Goal: Download file/media

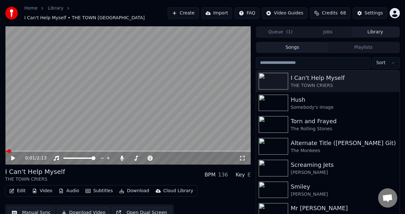
click at [12, 156] on icon at bounding box center [13, 158] width 4 height 4
click at [13, 155] on icon at bounding box center [17, 157] width 15 height 5
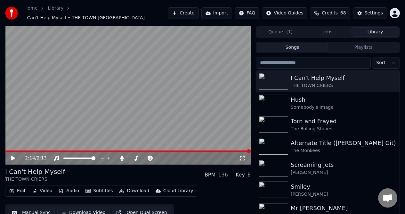
click at [132, 187] on button "Download" at bounding box center [134, 190] width 35 height 9
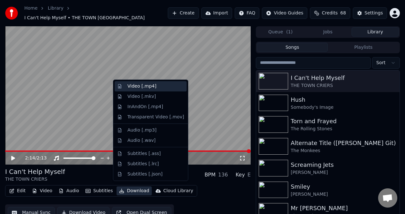
click at [150, 86] on div "Video [.mp4]" at bounding box center [142, 86] width 29 height 6
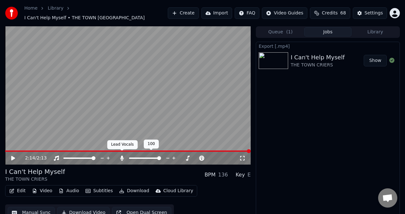
click at [122, 155] on icon at bounding box center [123, 157] width 4 height 5
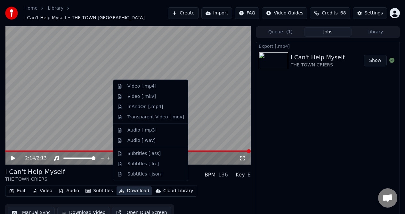
click at [136, 187] on button "Download" at bounding box center [134, 190] width 35 height 9
click at [143, 86] on div "Video [.mp4]" at bounding box center [142, 86] width 29 height 6
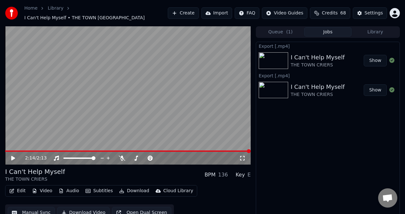
click at [69, 187] on button "Audio" at bounding box center [69, 190] width 26 height 9
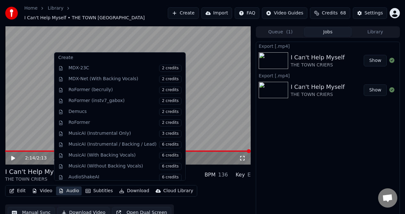
scroll to position [65, 0]
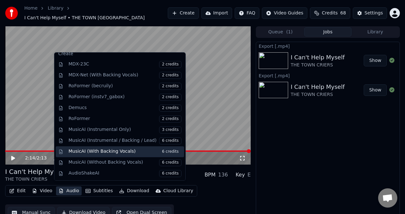
click at [164, 152] on span "6 credits" at bounding box center [170, 151] width 22 height 7
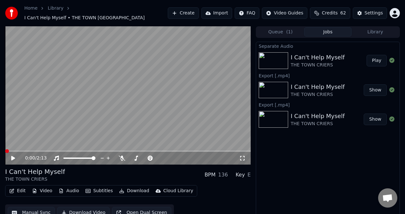
click at [13, 156] on icon at bounding box center [13, 158] width 4 height 4
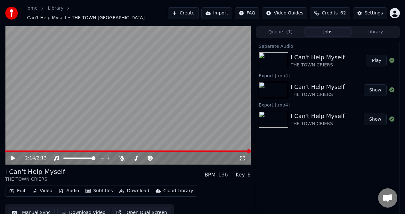
click at [80, 209] on button "Download Video" at bounding box center [83, 213] width 52 height 12
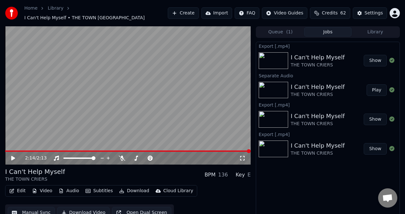
click at [56, 10] on link "Library" at bounding box center [56, 8] width 16 height 6
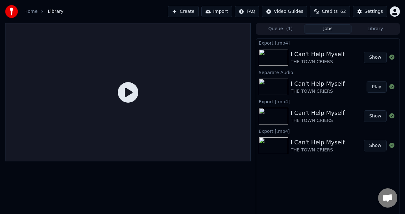
click at [327, 29] on button "Jobs" at bounding box center [327, 28] width 47 height 9
click at [373, 29] on button "Library" at bounding box center [375, 28] width 47 height 9
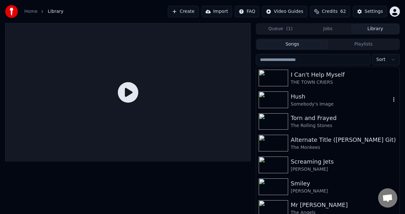
click at [338, 97] on div "Hush" at bounding box center [341, 96] width 100 height 9
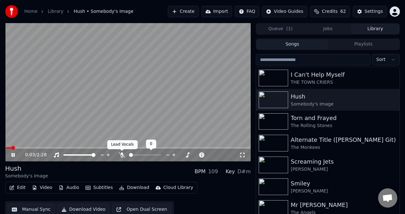
click at [122, 154] on icon at bounding box center [122, 154] width 6 height 5
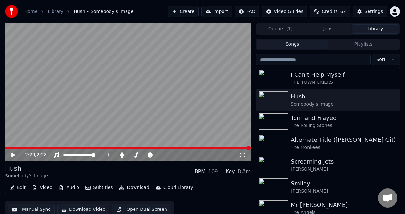
click at [42, 208] on button "Manual Sync" at bounding box center [31, 210] width 47 height 12
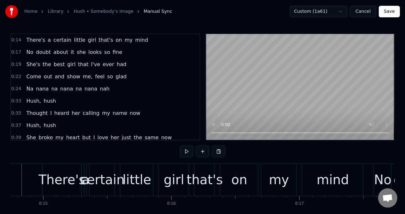
scroll to position [0, 1869]
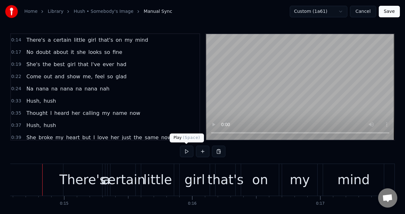
click at [185, 152] on button at bounding box center [186, 152] width 13 height 12
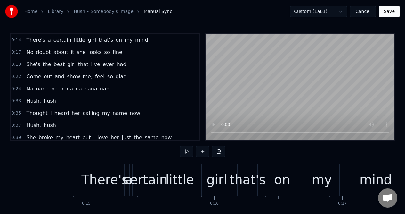
scroll to position [0, 1845]
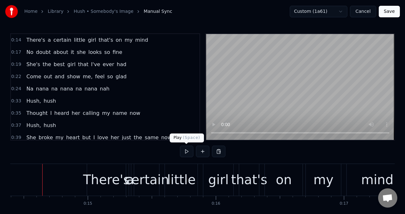
click at [186, 152] on button at bounding box center [186, 152] width 13 height 12
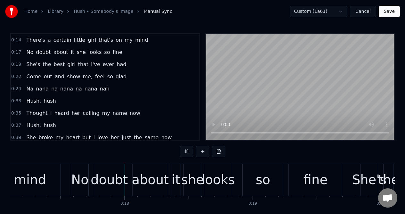
scroll to position [0, 2196]
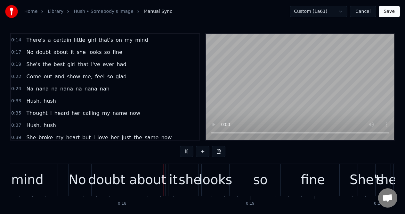
click at [186, 152] on button at bounding box center [186, 152] width 13 height 12
click at [186, 149] on button at bounding box center [186, 152] width 13 height 12
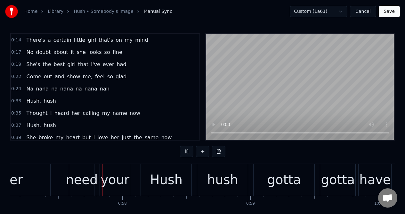
scroll to position [0, 7336]
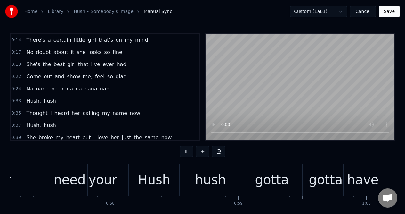
click at [185, 149] on button at bounding box center [186, 152] width 13 height 12
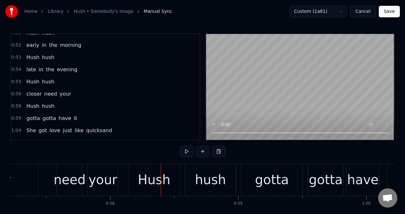
scroll to position [168, 0]
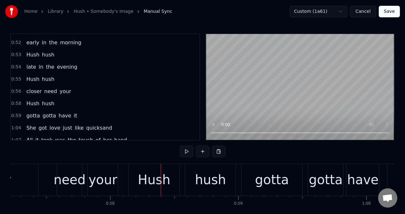
click at [70, 83] on div "0:55 Hush hush" at bounding box center [105, 79] width 189 height 12
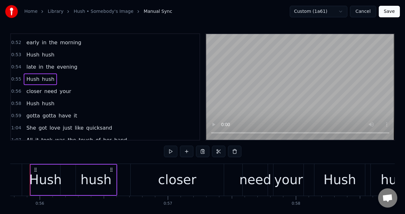
scroll to position [0, 7137]
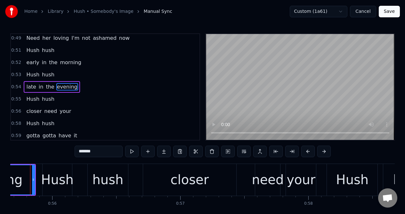
scroll to position [0, 7125]
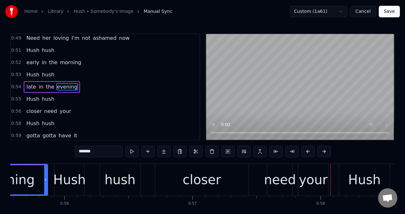
click at [240, 178] on div "closer" at bounding box center [202, 180] width 94 height 32
type input "******"
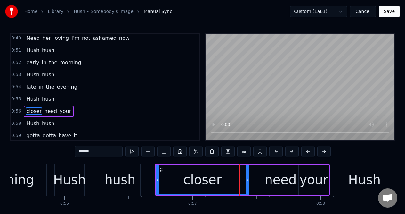
scroll to position [172, 0]
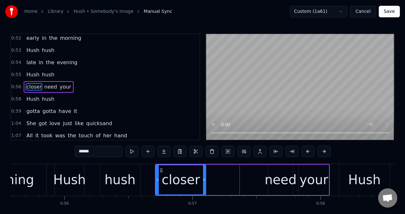
drag, startPoint x: 248, startPoint y: 176, endPoint x: 205, endPoint y: 184, distance: 43.4
click at [205, 183] on div at bounding box center [204, 179] width 3 height 29
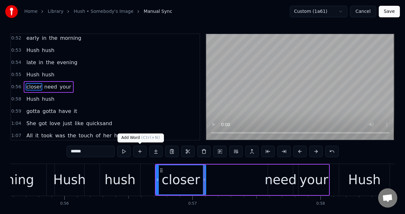
click at [140, 149] on button at bounding box center [139, 152] width 13 height 12
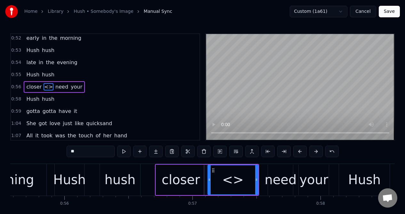
drag, startPoint x: 87, startPoint y: 149, endPoint x: 68, endPoint y: 151, distance: 19.3
click at [67, 151] on input "**" at bounding box center [91, 152] width 48 height 12
drag, startPoint x: 257, startPoint y: 184, endPoint x: 231, endPoint y: 191, distance: 26.6
click at [231, 190] on div at bounding box center [230, 179] width 3 height 29
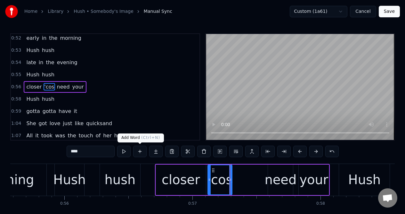
type input "****"
click at [142, 152] on button at bounding box center [139, 152] width 13 height 12
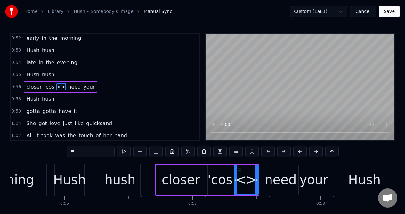
drag, startPoint x: 86, startPoint y: 150, endPoint x: 68, endPoint y: 152, distance: 18.3
click at [68, 152] on input "**" at bounding box center [91, 152] width 48 height 12
click at [306, 181] on div "your" at bounding box center [314, 179] width 29 height 19
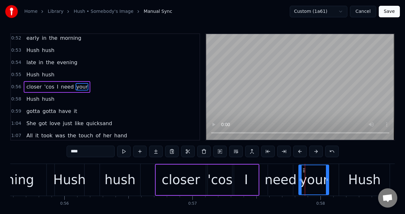
click at [94, 152] on input "****" at bounding box center [91, 152] width 48 height 12
click at [43, 169] on div "evening" at bounding box center [8, 180] width 76 height 32
type input "*******"
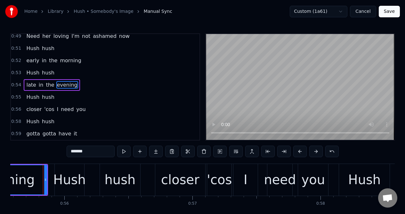
scroll to position [148, 0]
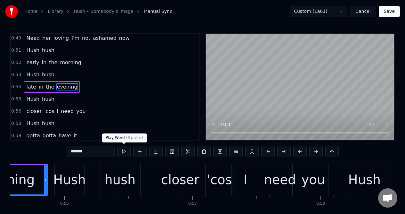
click at [126, 153] on button at bounding box center [123, 152] width 13 height 12
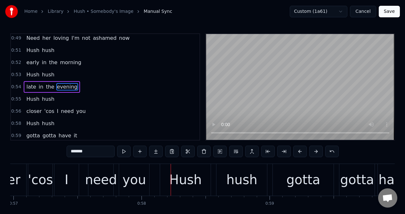
scroll to position [0, 7396]
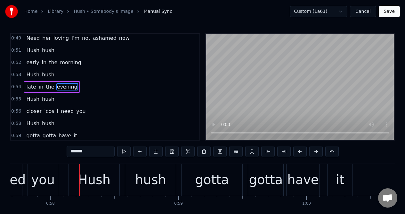
click at [90, 109] on div "0:56 closer 'cos I need you" at bounding box center [105, 111] width 189 height 12
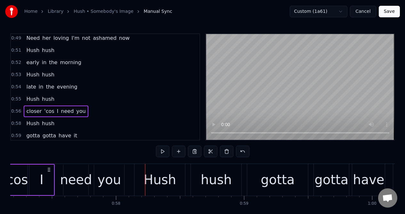
scroll to position [0, 7238]
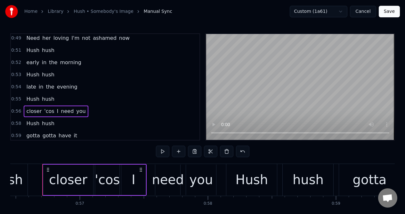
click at [167, 171] on div "need" at bounding box center [168, 179] width 32 height 19
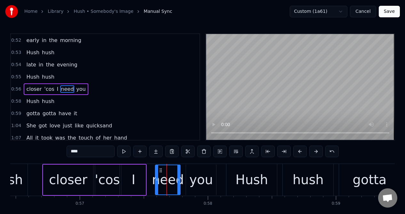
scroll to position [172, 0]
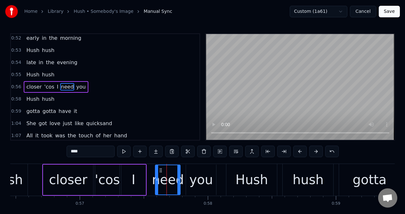
click at [197, 171] on div "you" at bounding box center [202, 179] width 24 height 19
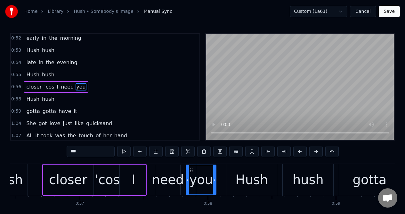
click at [204, 172] on div "you" at bounding box center [202, 179] width 24 height 19
click at [124, 150] on button at bounding box center [123, 152] width 13 height 12
click at [50, 170] on div "closer" at bounding box center [68, 179] width 50 height 30
type input "******"
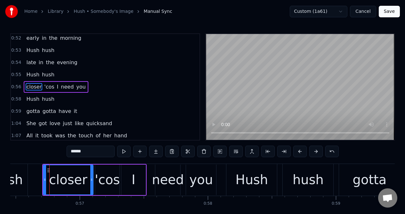
click at [106, 90] on div "0:56 closer 'cos I need you" at bounding box center [105, 87] width 189 height 12
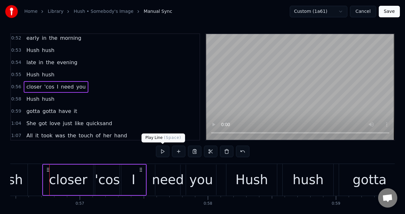
click at [163, 151] on button at bounding box center [162, 152] width 13 height 12
click at [75, 174] on div "closer" at bounding box center [68, 179] width 38 height 19
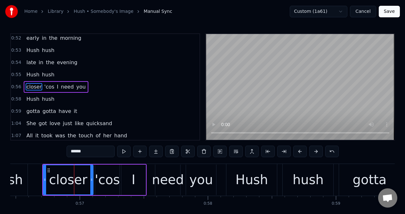
click at [85, 152] on input "******" at bounding box center [91, 152] width 48 height 12
type input "*****"
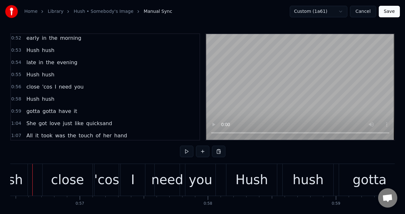
scroll to position [0, 7228]
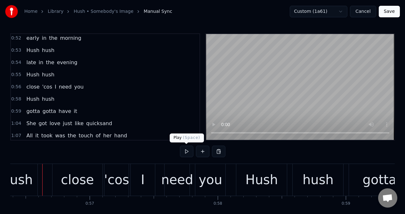
click at [186, 152] on button at bounding box center [186, 152] width 13 height 12
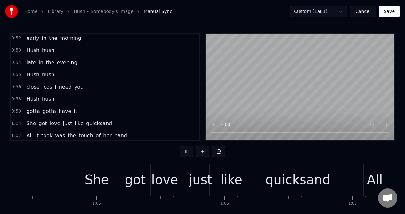
scroll to position [0, 8262]
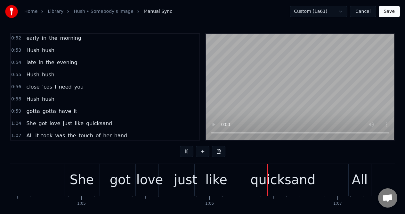
click at [186, 152] on button at bounding box center [186, 152] width 13 height 12
click at [187, 151] on button at bounding box center [186, 152] width 13 height 12
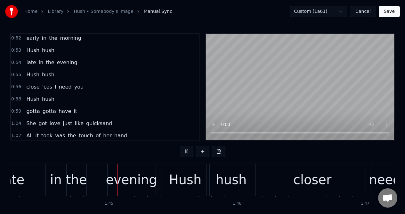
scroll to position [0, 13377]
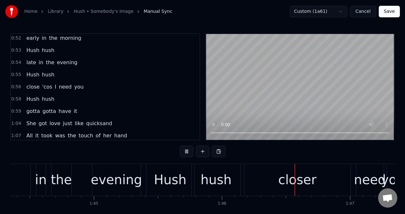
click at [187, 150] on button at bounding box center [186, 152] width 13 height 12
click at [293, 178] on div "closer" at bounding box center [298, 179] width 38 height 19
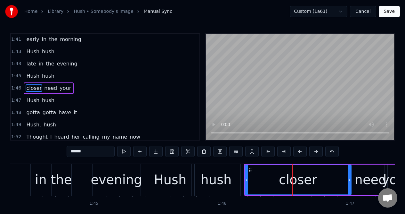
scroll to position [428, 0]
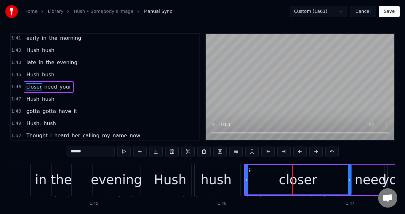
click at [85, 152] on input "******" at bounding box center [91, 152] width 48 height 12
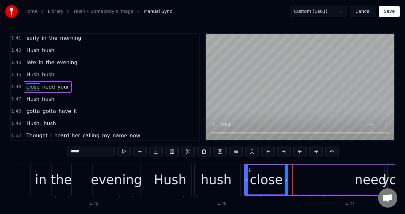
drag, startPoint x: 350, startPoint y: 184, endPoint x: 286, endPoint y: 182, distance: 63.5
click at [286, 182] on div at bounding box center [286, 179] width 3 height 29
type input "*****"
click at [139, 152] on button at bounding box center [139, 152] width 13 height 12
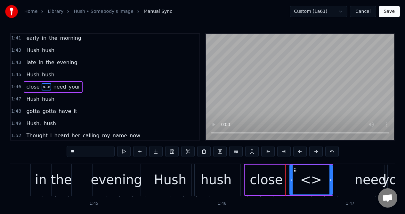
drag, startPoint x: 79, startPoint y: 152, endPoint x: 66, endPoint y: 152, distance: 12.8
click at [67, 152] on div "**" at bounding box center [203, 152] width 272 height 12
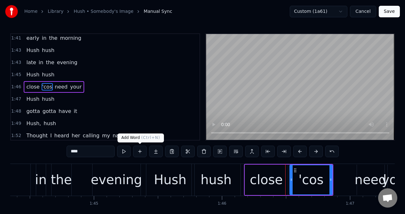
type input "****"
click at [140, 152] on button at bounding box center [139, 152] width 13 height 12
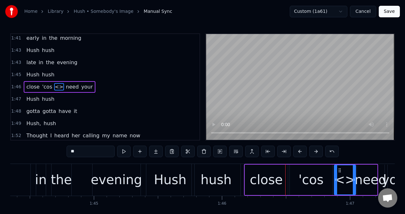
drag, startPoint x: 376, startPoint y: 174, endPoint x: 354, endPoint y: 177, distance: 21.6
click at [354, 177] on div at bounding box center [354, 179] width 3 height 29
click at [315, 172] on div "'cos" at bounding box center [311, 179] width 25 height 19
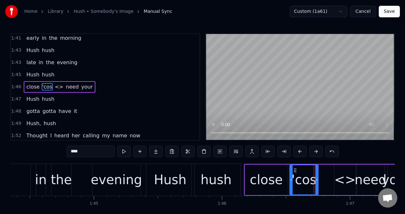
drag, startPoint x: 332, startPoint y: 177, endPoint x: 318, endPoint y: 177, distance: 14.1
click at [318, 177] on icon at bounding box center [317, 179] width 3 height 5
click at [340, 173] on div "<>" at bounding box center [345, 179] width 21 height 19
type input "**"
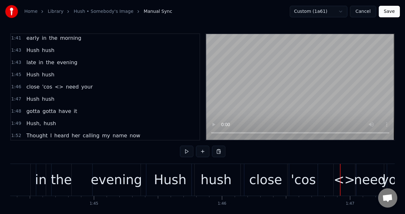
click at [343, 171] on div "<>" at bounding box center [344, 179] width 21 height 19
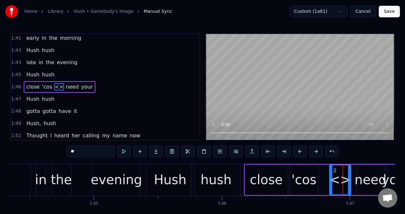
drag, startPoint x: 339, startPoint y: 171, endPoint x: 335, endPoint y: 171, distance: 4.5
click at [335, 171] on circle at bounding box center [335, 171] width 0 height 0
click at [305, 170] on div "'cos" at bounding box center [304, 179] width 25 height 19
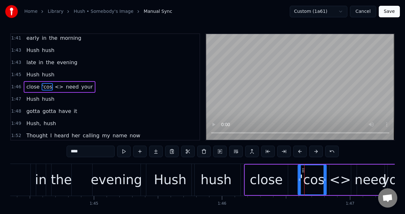
drag, startPoint x: 295, startPoint y: 170, endPoint x: 303, endPoint y: 170, distance: 8.0
click at [303, 170] on icon at bounding box center [303, 170] width 5 height 5
click at [279, 171] on div "close" at bounding box center [266, 179] width 33 height 19
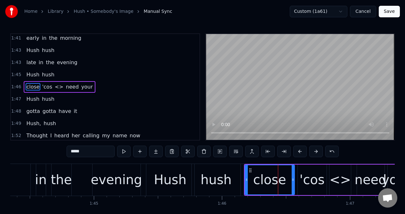
drag, startPoint x: 287, startPoint y: 173, endPoint x: 293, endPoint y: 172, distance: 6.7
click at [293, 172] on div at bounding box center [293, 179] width 3 height 29
click at [337, 181] on div "<>" at bounding box center [340, 179] width 21 height 19
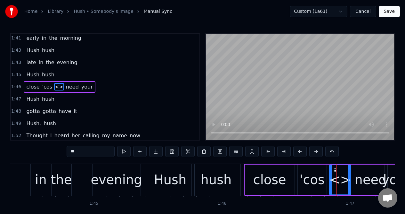
drag, startPoint x: 77, startPoint y: 153, endPoint x: 66, endPoint y: 153, distance: 10.3
click at [67, 153] on input "**" at bounding box center [91, 152] width 48 height 12
type input "*"
click at [79, 170] on div "late in the evening" at bounding box center [53, 180] width 178 height 32
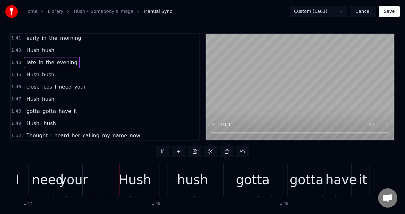
scroll to position [0, 13722]
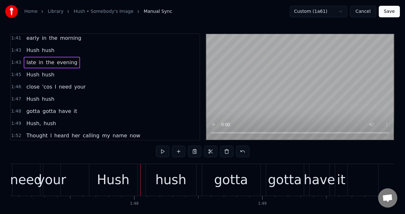
click at [53, 178] on div "your" at bounding box center [51, 179] width 29 height 19
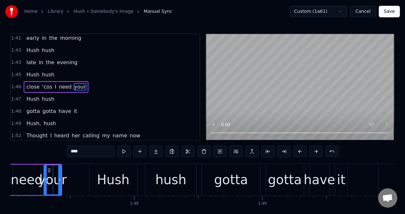
click at [86, 151] on input "****" at bounding box center [91, 152] width 48 height 12
click at [29, 173] on div "need" at bounding box center [27, 179] width 32 height 19
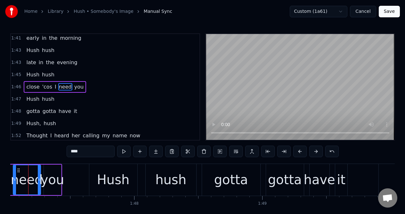
scroll to position [0, 13707]
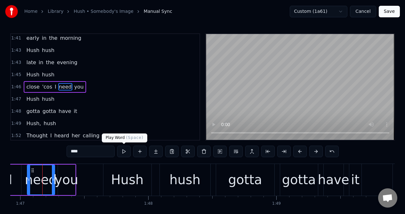
click at [124, 151] on button at bounding box center [123, 152] width 13 height 12
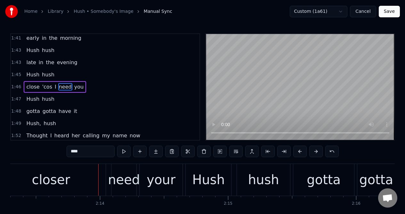
scroll to position [0, 17089]
click at [56, 179] on div "closer" at bounding box center [50, 179] width 38 height 19
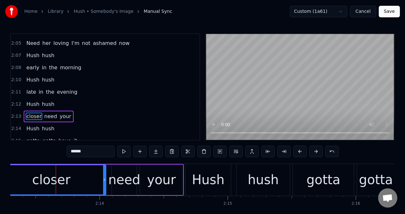
scroll to position [623, 0]
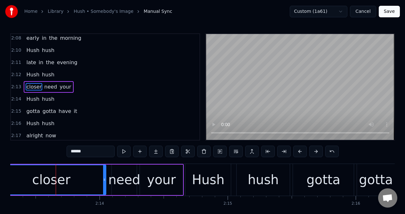
click at [89, 153] on input "******" at bounding box center [91, 152] width 48 height 12
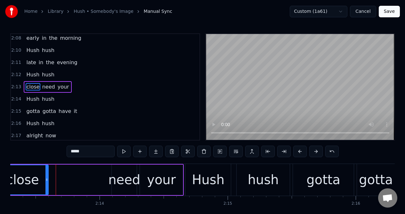
drag, startPoint x: 104, startPoint y: 176, endPoint x: 46, endPoint y: 179, distance: 57.7
click at [46, 179] on div at bounding box center [47, 179] width 3 height 29
drag, startPoint x: 47, startPoint y: 178, endPoint x: 41, endPoint y: 179, distance: 6.3
click at [41, 179] on icon at bounding box center [40, 179] width 3 height 5
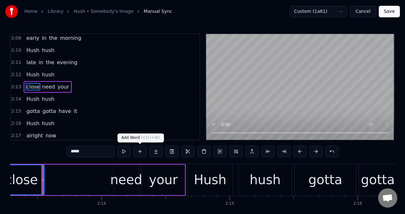
type input "*****"
click at [139, 151] on button at bounding box center [139, 152] width 13 height 12
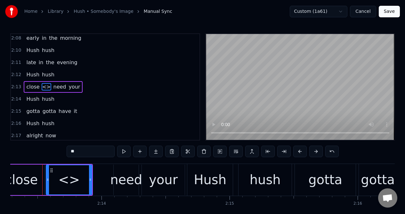
drag, startPoint x: 79, startPoint y: 154, endPoint x: 66, endPoint y: 153, distance: 12.5
click at [66, 153] on div "0:14 There's a certain little girl that's on my mind 0:17 No doubt about it she…" at bounding box center [202, 130] width 385 height 195
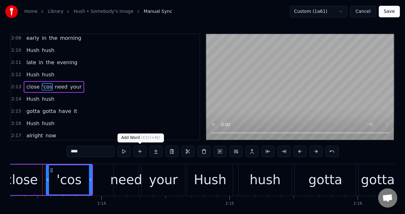
type input "****"
click at [139, 151] on button at bounding box center [139, 152] width 13 height 12
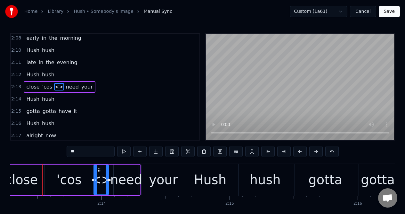
drag, startPoint x: 139, startPoint y: 171, endPoint x: 108, endPoint y: 175, distance: 31.5
click at [108, 175] on div at bounding box center [107, 179] width 3 height 29
drag, startPoint x: 79, startPoint y: 151, endPoint x: 67, endPoint y: 152, distance: 11.2
click at [67, 152] on input "**" at bounding box center [91, 152] width 48 height 12
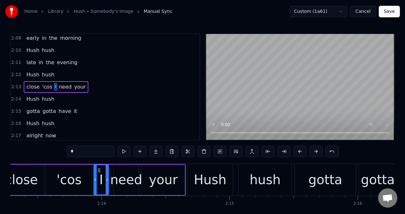
click at [65, 176] on div "'cos" at bounding box center [69, 179] width 25 height 19
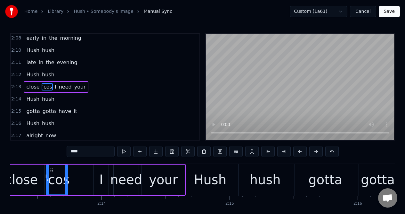
drag, startPoint x: 91, startPoint y: 174, endPoint x: 67, endPoint y: 176, distance: 24.1
click at [67, 176] on div at bounding box center [66, 179] width 3 height 29
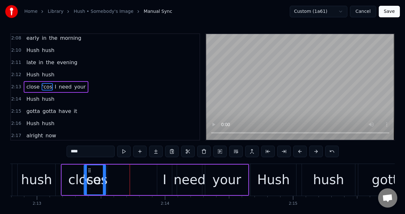
scroll to position [0, 17020]
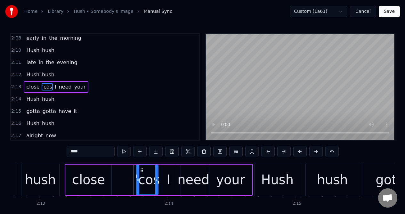
drag, startPoint x: 51, startPoint y: 171, endPoint x: 142, endPoint y: 174, distance: 90.4
click at [142, 174] on div "'cos" at bounding box center [147, 179] width 21 height 29
click at [105, 175] on div "close" at bounding box center [89, 179] width 46 height 30
type input "*****"
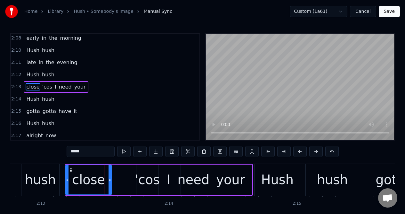
click at [18, 172] on div "Hush hush" at bounding box center [14, 180] width 94 height 32
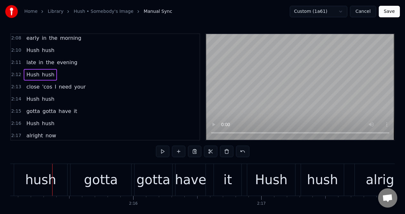
scroll to position [0, 17322]
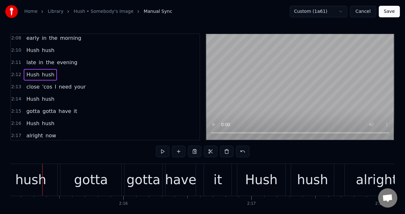
click at [77, 86] on span "your" at bounding box center [80, 86] width 13 height 7
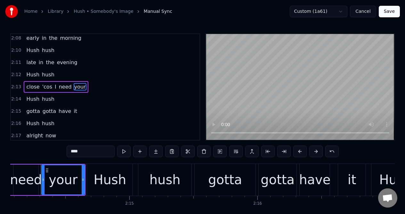
scroll to position [0, 17186]
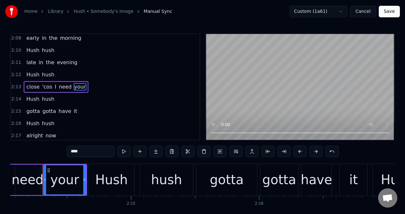
click at [87, 151] on input "****" at bounding box center [91, 152] width 48 height 12
type input "***"
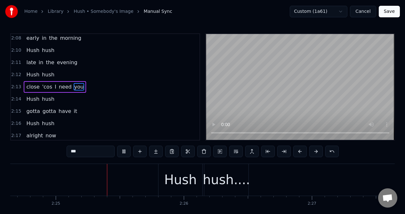
scroll to position [0, 18560]
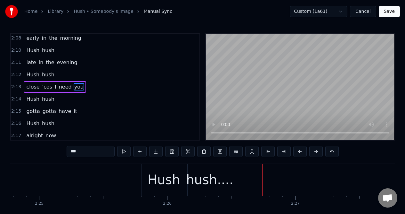
click at [63, 122] on div "2:16 Hush hush" at bounding box center [105, 123] width 189 height 12
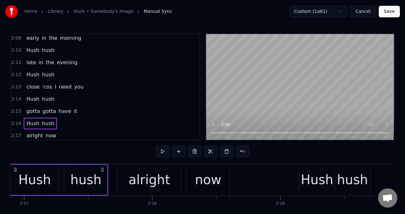
scroll to position [0, 17517]
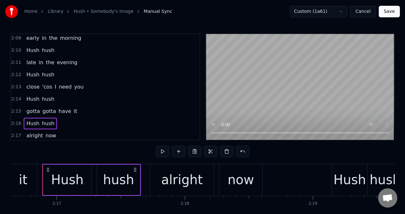
click at [57, 136] on div "2:17 alright now" at bounding box center [105, 135] width 189 height 12
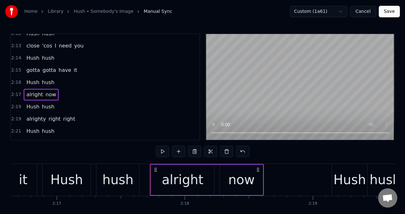
scroll to position [698, 0]
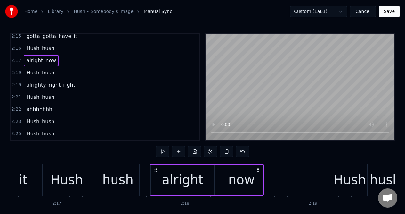
click at [62, 121] on div "2:23 Hush hush" at bounding box center [105, 121] width 189 height 12
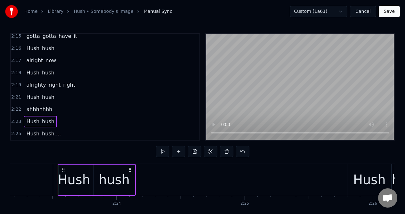
scroll to position [0, 18370]
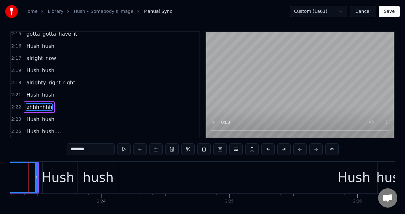
scroll to position [0, 18356]
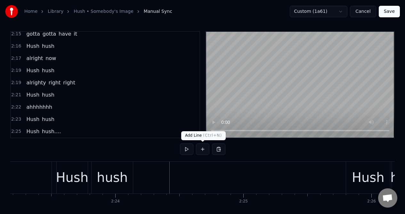
click at [203, 148] on button at bounding box center [202, 149] width 13 height 12
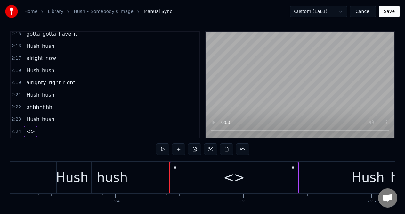
click at [179, 168] on div "<>" at bounding box center [235, 177] width 128 height 30
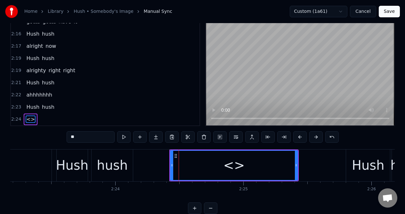
scroll to position [710, 0]
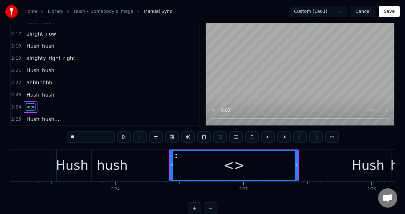
drag, startPoint x: 85, startPoint y: 137, endPoint x: 61, endPoint y: 137, distance: 23.4
click at [61, 137] on div "0:14 There's a certain little girl that's on my mind 0:17 No doubt about it she…" at bounding box center [202, 116] width 385 height 195
type input "********"
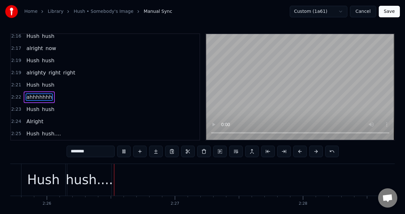
scroll to position [0, 18693]
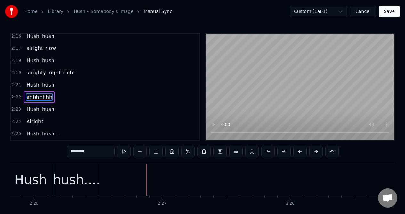
click at [47, 121] on div "2:24 Alright" at bounding box center [105, 121] width 189 height 12
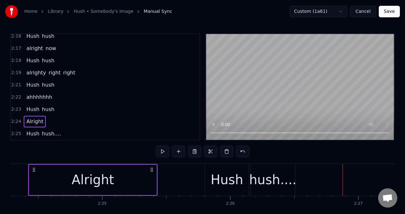
scroll to position [0, 18483]
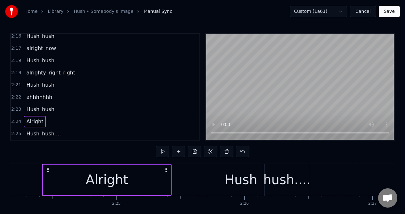
click at [67, 177] on div "Alright" at bounding box center [107, 179] width 128 height 30
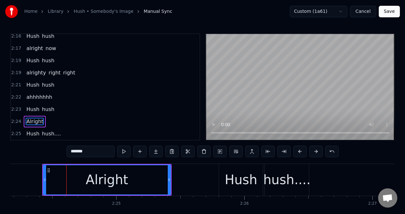
scroll to position [14, 0]
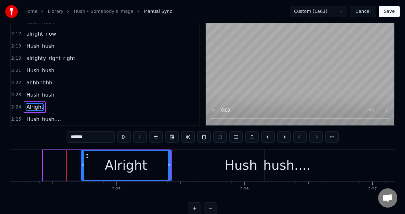
drag, startPoint x: 46, startPoint y: 176, endPoint x: 84, endPoint y: 176, distance: 38.1
click at [84, 176] on div at bounding box center [83, 165] width 3 height 29
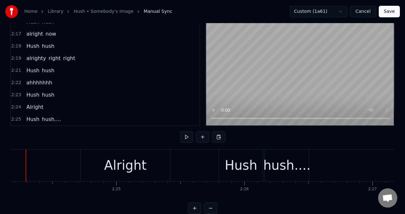
scroll to position [0, 18466]
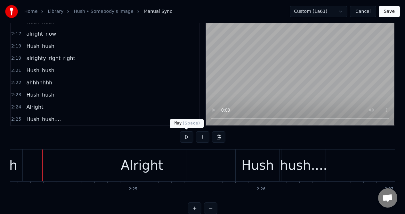
click at [186, 138] on button at bounding box center [186, 137] width 13 height 12
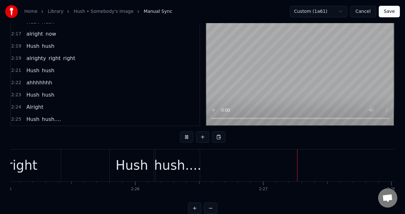
scroll to position [0, 18723]
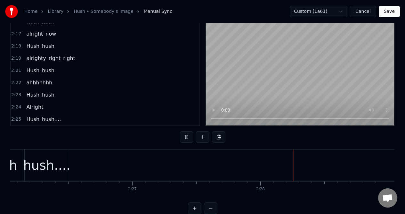
click at [186, 138] on button at bounding box center [186, 137] width 13 height 12
click at [36, 59] on span "alrighty" at bounding box center [36, 57] width 21 height 7
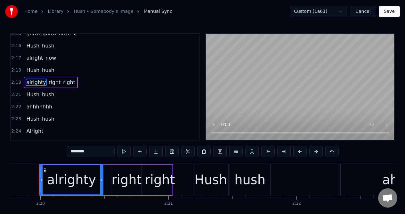
scroll to position [0, 17914]
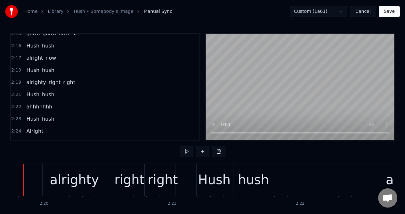
scroll to position [0, 17895]
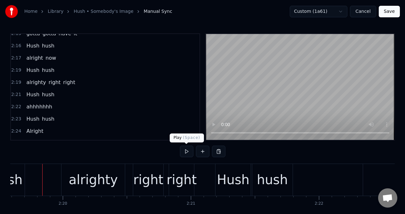
click at [187, 150] on button at bounding box center [186, 152] width 13 height 12
click at [109, 177] on div "alrighty" at bounding box center [93, 179] width 49 height 19
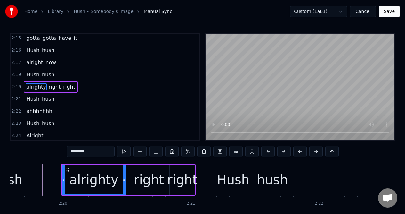
click at [88, 152] on input "********" at bounding box center [91, 152] width 48 height 12
type input "*******"
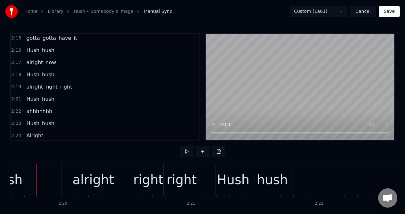
scroll to position [0, 17889]
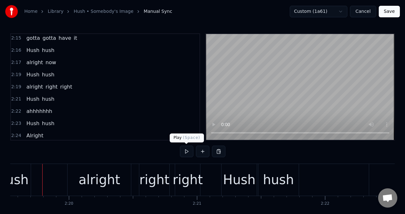
click at [188, 151] on button at bounding box center [186, 152] width 13 height 12
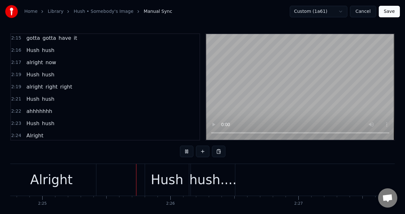
scroll to position [0, 18578]
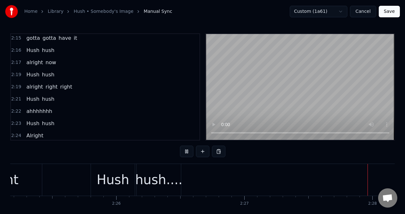
click at [188, 151] on button at bounding box center [186, 152] width 13 height 12
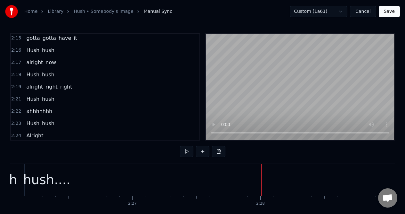
click at [49, 114] on span "ahhhhhhh" at bounding box center [39, 111] width 27 height 8
click at [48, 101] on span "hush" at bounding box center [48, 98] width 14 height 7
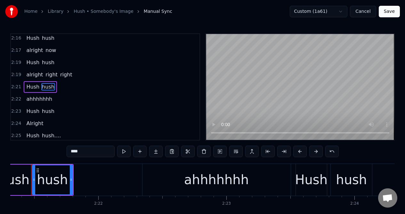
scroll to position [0, 18105]
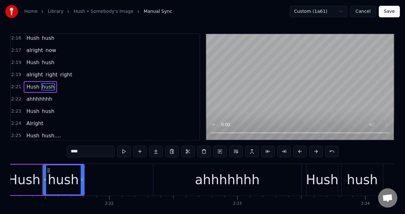
click at [204, 171] on div "ahhhhhhh" at bounding box center [227, 179] width 65 height 19
type input "********"
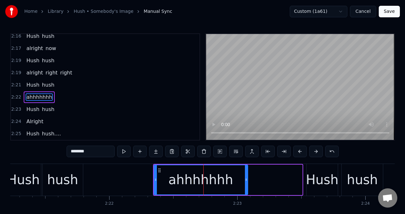
drag, startPoint x: 301, startPoint y: 182, endPoint x: 246, endPoint y: 186, distance: 54.6
click at [246, 186] on div at bounding box center [246, 179] width 3 height 29
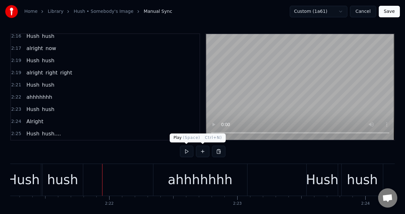
click at [186, 152] on button at bounding box center [186, 152] width 13 height 12
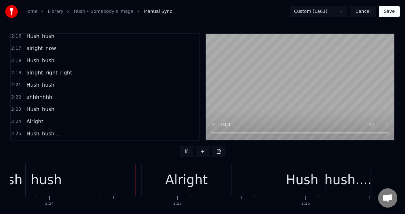
scroll to position [0, 18440]
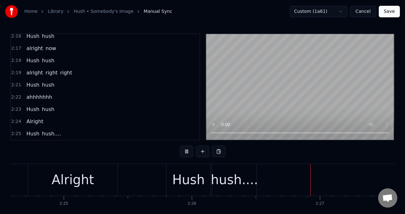
click at [186, 152] on button at bounding box center [186, 152] width 13 height 12
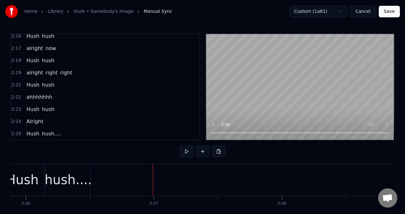
scroll to position [0, 18723]
click at [390, 11] on button "Save" at bounding box center [389, 12] width 21 height 12
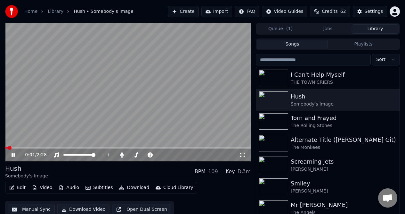
click at [13, 154] on icon at bounding box center [17, 154] width 15 height 5
click at [132, 187] on button "Download" at bounding box center [134, 187] width 35 height 9
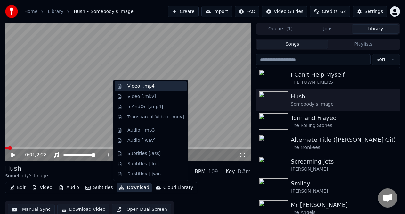
click at [145, 87] on div "Video [.mp4]" at bounding box center [142, 86] width 29 height 6
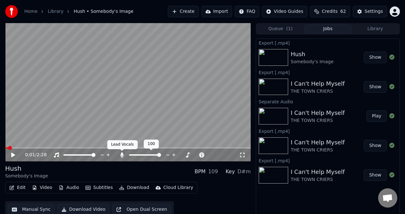
click at [123, 154] on icon at bounding box center [123, 154] width 4 height 5
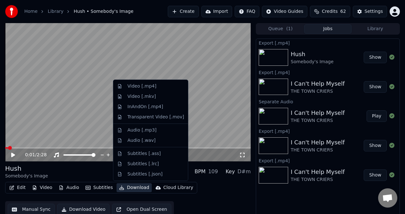
click at [136, 187] on button "Download" at bounding box center [134, 187] width 35 height 9
click at [144, 87] on div "Video [.mp4]" at bounding box center [142, 86] width 29 height 6
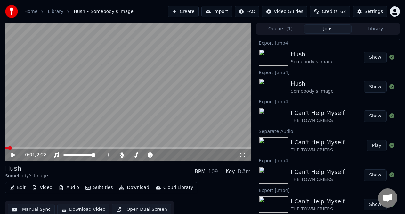
click at [21, 187] on button "Edit" at bounding box center [17, 187] width 21 height 9
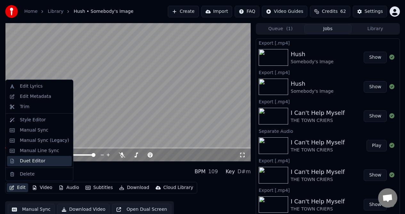
click at [37, 160] on div "Duet Editor" at bounding box center [33, 161] width 26 height 6
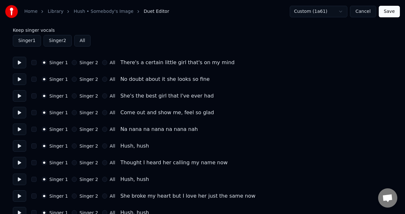
scroll to position [24, 0]
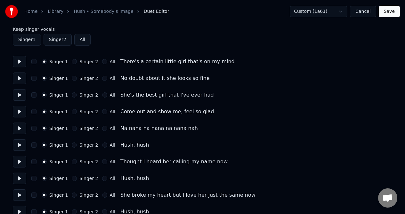
click at [19, 145] on button at bounding box center [19, 145] width 13 height 12
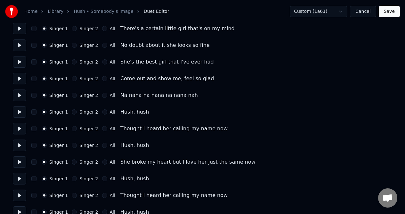
scroll to position [58, 0]
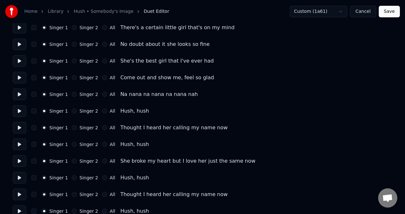
click at [17, 145] on button at bounding box center [19, 144] width 13 height 12
click at [20, 177] on button at bounding box center [19, 178] width 13 height 12
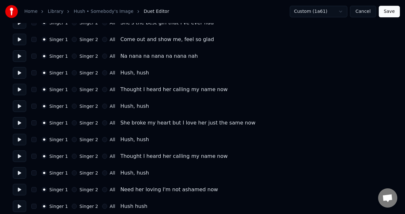
scroll to position [101, 0]
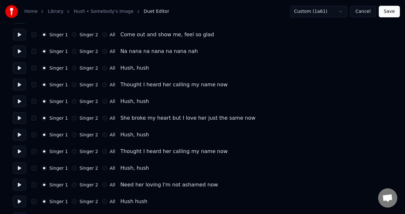
click at [18, 170] on button at bounding box center [19, 168] width 13 height 12
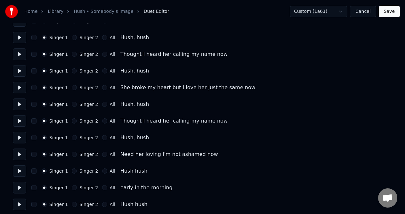
scroll to position [132, 0]
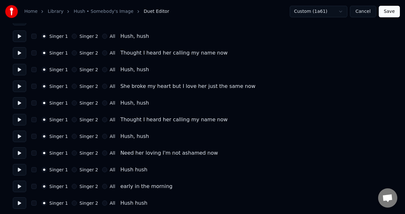
click at [21, 170] on button at bounding box center [19, 170] width 13 height 12
click at [35, 169] on button "button" at bounding box center [33, 169] width 5 height 5
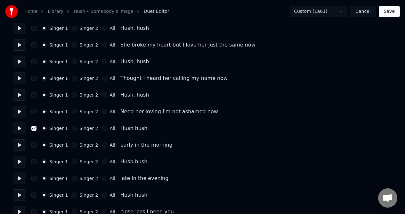
scroll to position [178, 0]
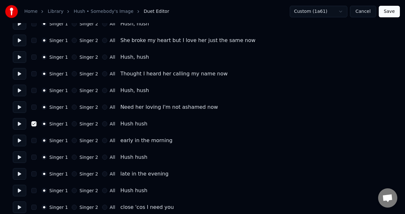
click at [34, 158] on button "button" at bounding box center [33, 156] width 5 height 5
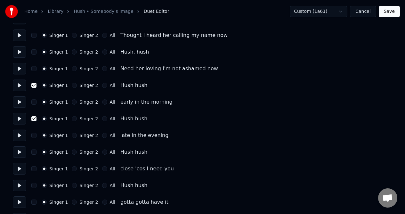
click at [33, 153] on button "button" at bounding box center [33, 151] width 5 height 5
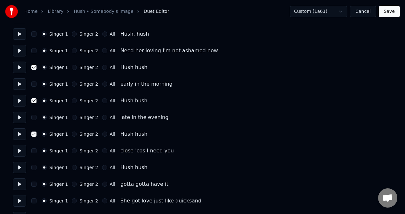
scroll to position [236, 0]
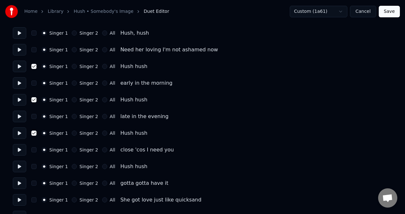
click at [35, 166] on button "button" at bounding box center [33, 166] width 5 height 5
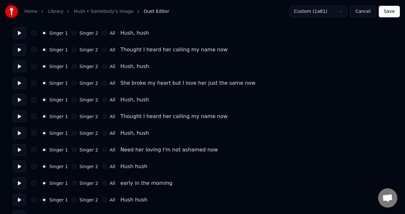
scroll to position [498, 0]
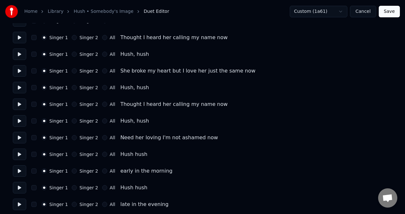
click at [34, 153] on button "button" at bounding box center [33, 154] width 5 height 5
click at [34, 187] on button "button" at bounding box center [33, 187] width 5 height 5
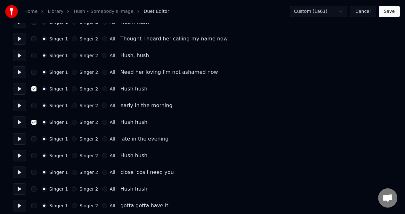
scroll to position [564, 0]
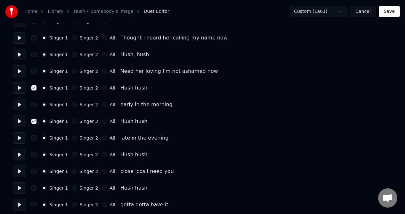
click at [34, 156] on button "button" at bounding box center [33, 154] width 5 height 5
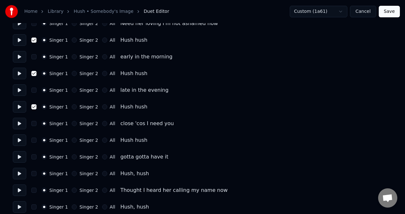
scroll to position [612, 0]
click at [34, 141] on button "button" at bounding box center [33, 139] width 5 height 5
click at [19, 173] on button at bounding box center [19, 173] width 13 height 12
click at [20, 139] on button at bounding box center [19, 140] width 13 height 12
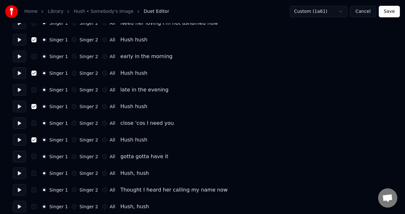
click at [20, 105] on button at bounding box center [19, 107] width 13 height 12
click at [20, 72] on button at bounding box center [19, 73] width 13 height 12
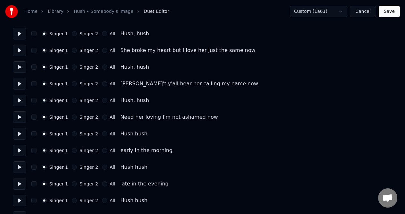
scroll to position [788, 0]
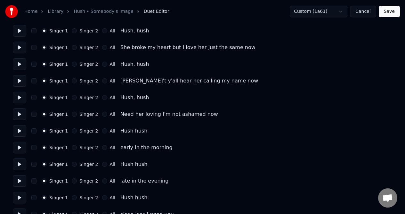
click at [34, 131] on button "button" at bounding box center [33, 130] width 5 height 5
click at [34, 166] on button "button" at bounding box center [33, 164] width 5 height 5
click at [34, 197] on button "button" at bounding box center [33, 197] width 5 height 5
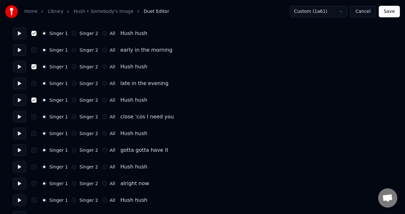
scroll to position [894, 0]
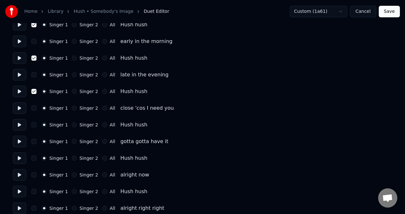
click at [34, 124] on button "button" at bounding box center [33, 124] width 5 height 5
click at [34, 157] on button "button" at bounding box center [33, 157] width 5 height 5
click at [34, 193] on button "button" at bounding box center [33, 191] width 5 height 5
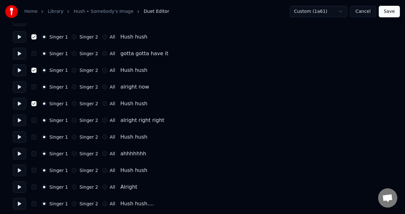
scroll to position [984, 0]
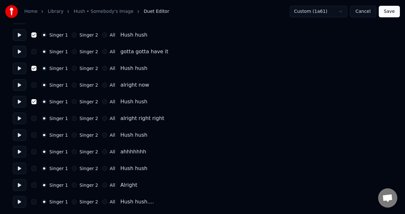
click at [33, 133] on button "button" at bounding box center [33, 134] width 5 height 5
click at [36, 167] on button "button" at bounding box center [33, 168] width 5 height 5
click at [34, 201] on button "button" at bounding box center [33, 201] width 5 height 5
click at [388, 12] on button "Save" at bounding box center [389, 12] width 21 height 12
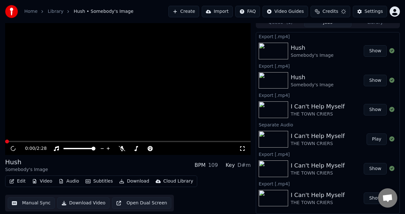
scroll to position [6, 0]
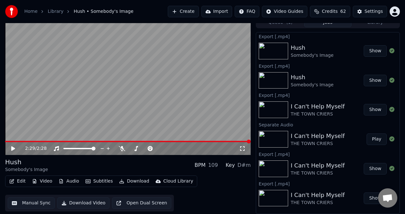
click at [37, 202] on button "Manual Sync" at bounding box center [31, 203] width 47 height 12
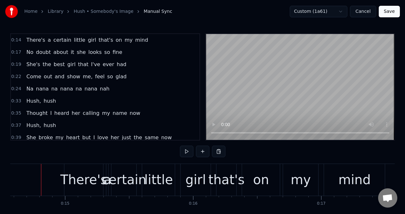
scroll to position [0, 1867]
click at [106, 91] on div "0:24 Na nana na nana na nana nah" at bounding box center [105, 89] width 189 height 12
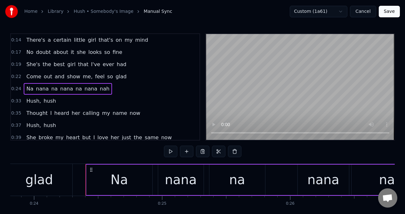
scroll to position [0, 3096]
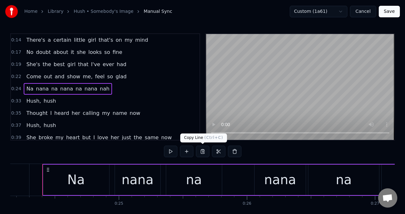
click at [201, 150] on button at bounding box center [202, 152] width 13 height 12
click at [151, 41] on div "0:14 There's a certain little girl that's on my mind" at bounding box center [105, 40] width 189 height 12
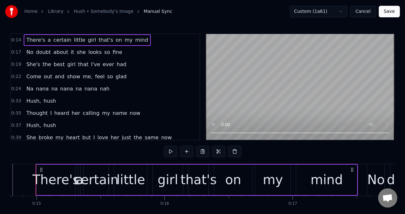
scroll to position [0, 1890]
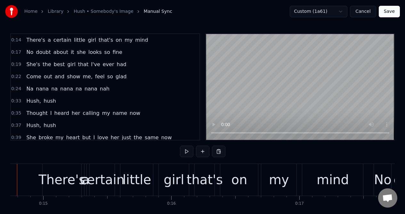
scroll to position [0, 1865]
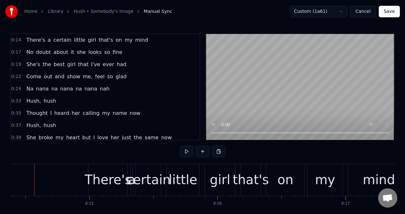
scroll to position [0, 1836]
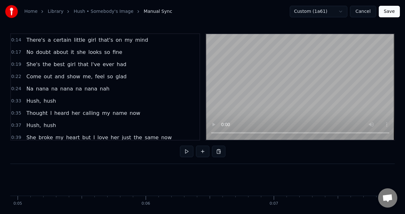
scroll to position [0, 634]
click at [219, 151] on button at bounding box center [218, 152] width 13 height 12
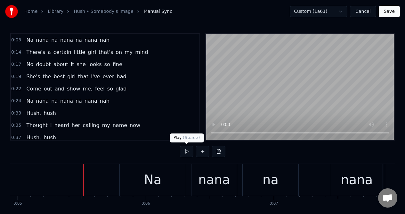
click at [187, 152] on button at bounding box center [186, 152] width 13 height 12
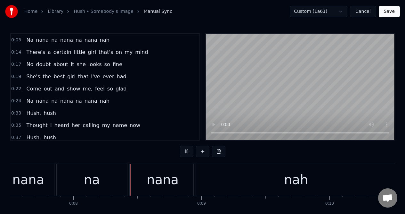
scroll to position [0, 977]
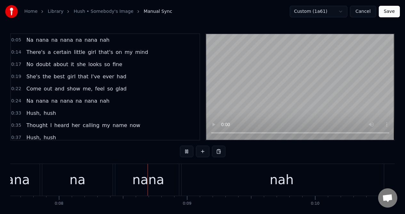
click at [187, 152] on button at bounding box center [186, 152] width 13 height 12
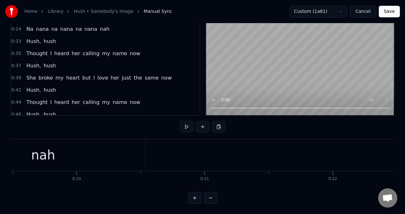
scroll to position [0, 1184]
click at [122, 27] on div "0:24 Na nana na nana na nana nah" at bounding box center [105, 29] width 189 height 12
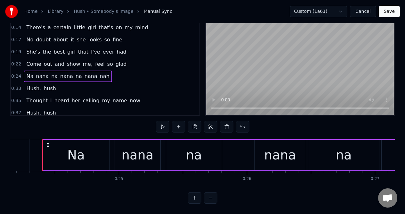
scroll to position [0, 0]
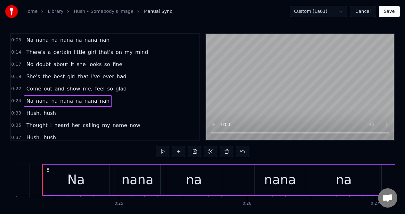
click at [115, 41] on div "0:05 Na nana na nana na nana nah" at bounding box center [105, 40] width 189 height 12
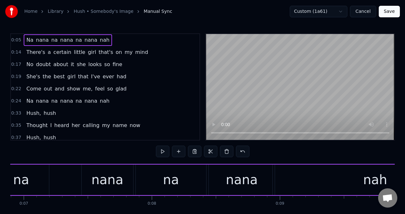
scroll to position [0, 711]
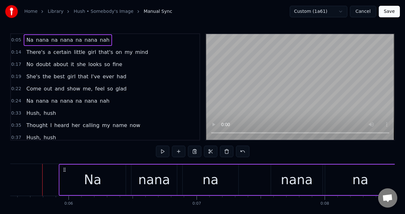
drag, startPoint x: 47, startPoint y: 170, endPoint x: 64, endPoint y: 167, distance: 16.5
click at [64, 167] on icon at bounding box center [64, 169] width 5 height 5
click at [162, 150] on button at bounding box center [162, 152] width 13 height 12
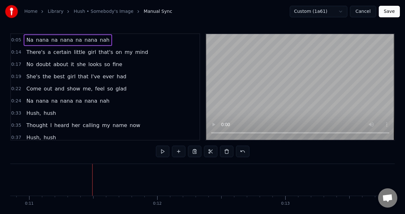
scroll to position [0, 1399]
click at [163, 150] on button at bounding box center [162, 152] width 13 height 12
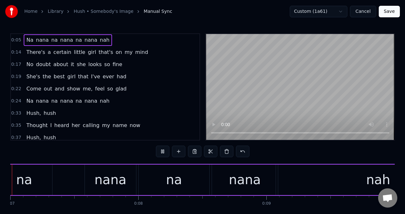
scroll to position [0, 861]
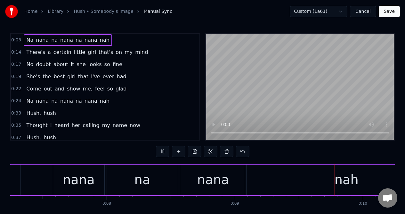
click at [163, 150] on button at bounding box center [162, 152] width 13 height 12
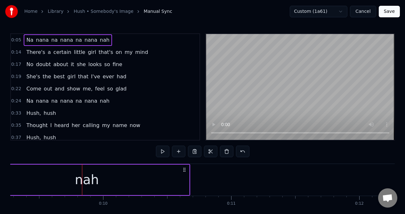
scroll to position [0, 1203]
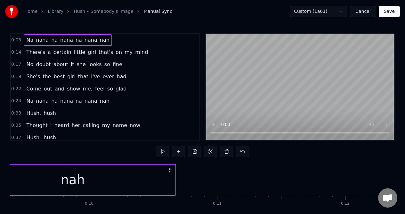
click at [389, 14] on button "Save" at bounding box center [389, 12] width 21 height 12
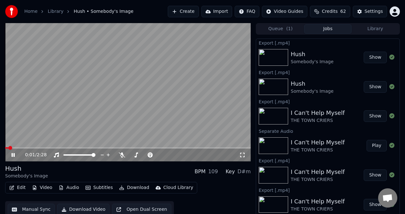
click at [14, 153] on icon at bounding box center [13, 155] width 3 height 4
click at [83, 208] on button "Download Video" at bounding box center [83, 210] width 52 height 12
click at [121, 154] on icon at bounding box center [122, 154] width 6 height 5
click at [133, 187] on button "Download" at bounding box center [134, 187] width 35 height 9
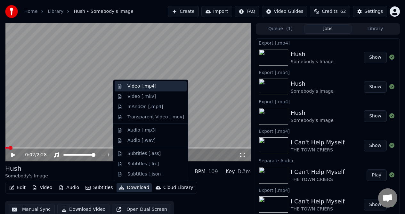
click at [139, 89] on div "Video [.mp4]" at bounding box center [142, 86] width 29 height 6
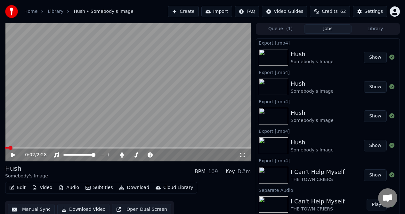
click at [19, 187] on button "Edit" at bounding box center [17, 187] width 21 height 9
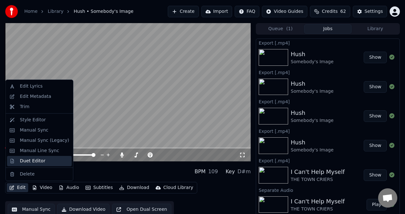
click at [30, 161] on div "Duet Editor" at bounding box center [33, 161] width 26 height 6
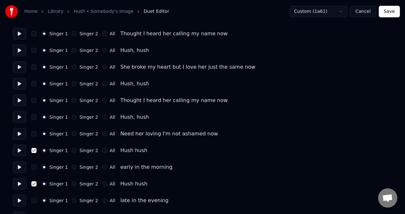
scroll to position [169, 0]
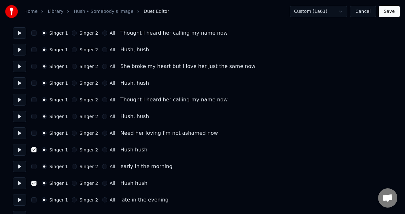
click at [34, 148] on button "button" at bounding box center [33, 149] width 5 height 5
click at [32, 183] on button "button" at bounding box center [33, 182] width 5 height 5
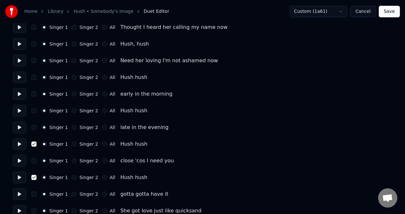
scroll to position [248, 0]
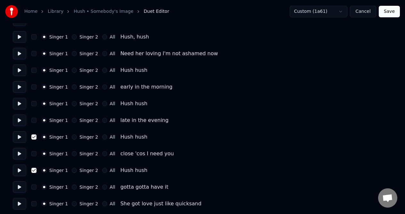
click at [33, 136] on button "button" at bounding box center [33, 136] width 5 height 5
click at [31, 171] on button "button" at bounding box center [33, 170] width 5 height 5
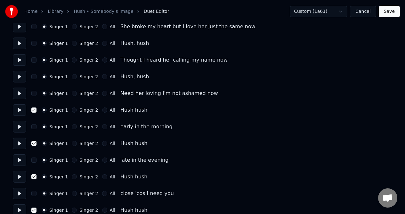
scroll to position [562, 0]
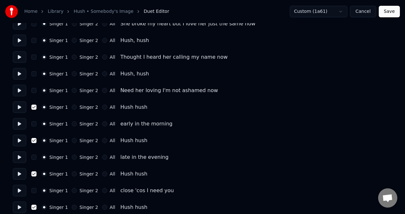
click at [33, 105] on button "button" at bounding box center [33, 106] width 5 height 5
click at [33, 139] on button "button" at bounding box center [33, 140] width 5 height 5
click at [34, 173] on button "button" at bounding box center [33, 173] width 5 height 5
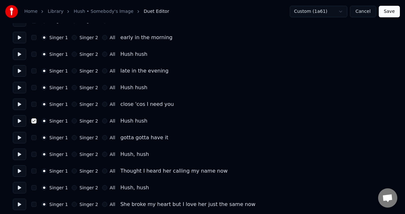
scroll to position [650, 0]
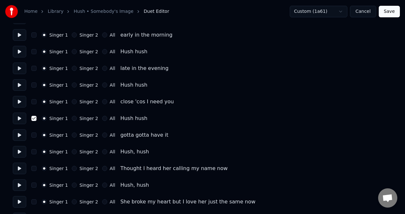
click at [34, 118] on button "button" at bounding box center [33, 118] width 5 height 5
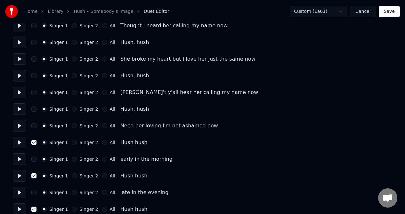
scroll to position [827, 0]
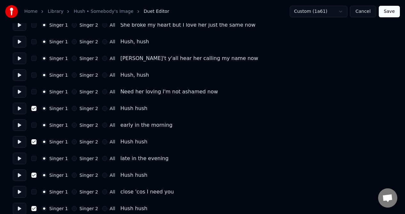
click at [33, 106] on button "button" at bounding box center [33, 108] width 5 height 5
click at [34, 143] on button "button" at bounding box center [33, 141] width 5 height 5
click at [35, 176] on button "button" at bounding box center [33, 174] width 5 height 5
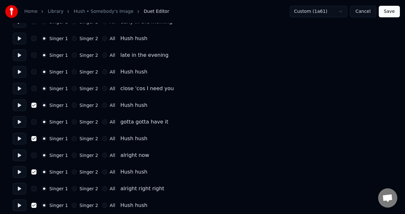
scroll to position [933, 0]
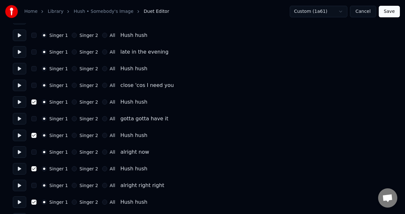
click at [33, 101] on button "button" at bounding box center [33, 101] width 5 height 5
click at [34, 133] on button "button" at bounding box center [33, 135] width 5 height 5
click at [34, 169] on button "button" at bounding box center [33, 168] width 5 height 5
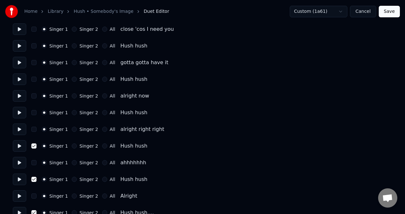
scroll to position [996, 0]
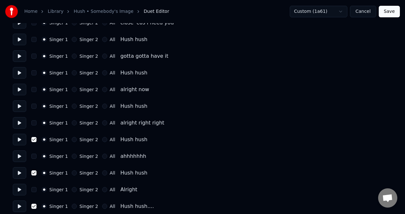
click at [34, 139] on button "button" at bounding box center [33, 139] width 5 height 5
click at [33, 172] on button "button" at bounding box center [33, 172] width 5 height 5
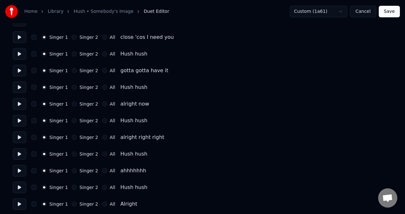
scroll to position [1000, 0]
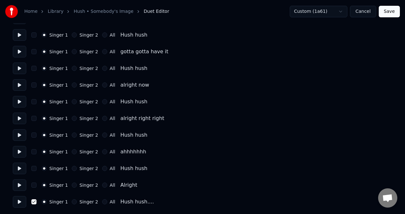
click at [33, 199] on button "button" at bounding box center [33, 201] width 5 height 5
click at [392, 12] on button "Save" at bounding box center [389, 12] width 21 height 12
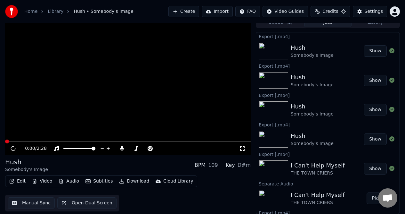
scroll to position [6, 0]
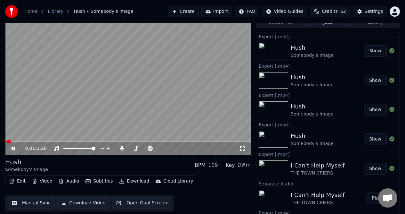
click at [12, 149] on icon at bounding box center [13, 148] width 3 height 4
click at [14, 148] on icon at bounding box center [13, 148] width 4 height 4
click at [14, 148] on icon at bounding box center [13, 148] width 3 height 4
click at [78, 201] on button "Download Video" at bounding box center [83, 203] width 52 height 12
